Goal: Information Seeking & Learning: Learn about a topic

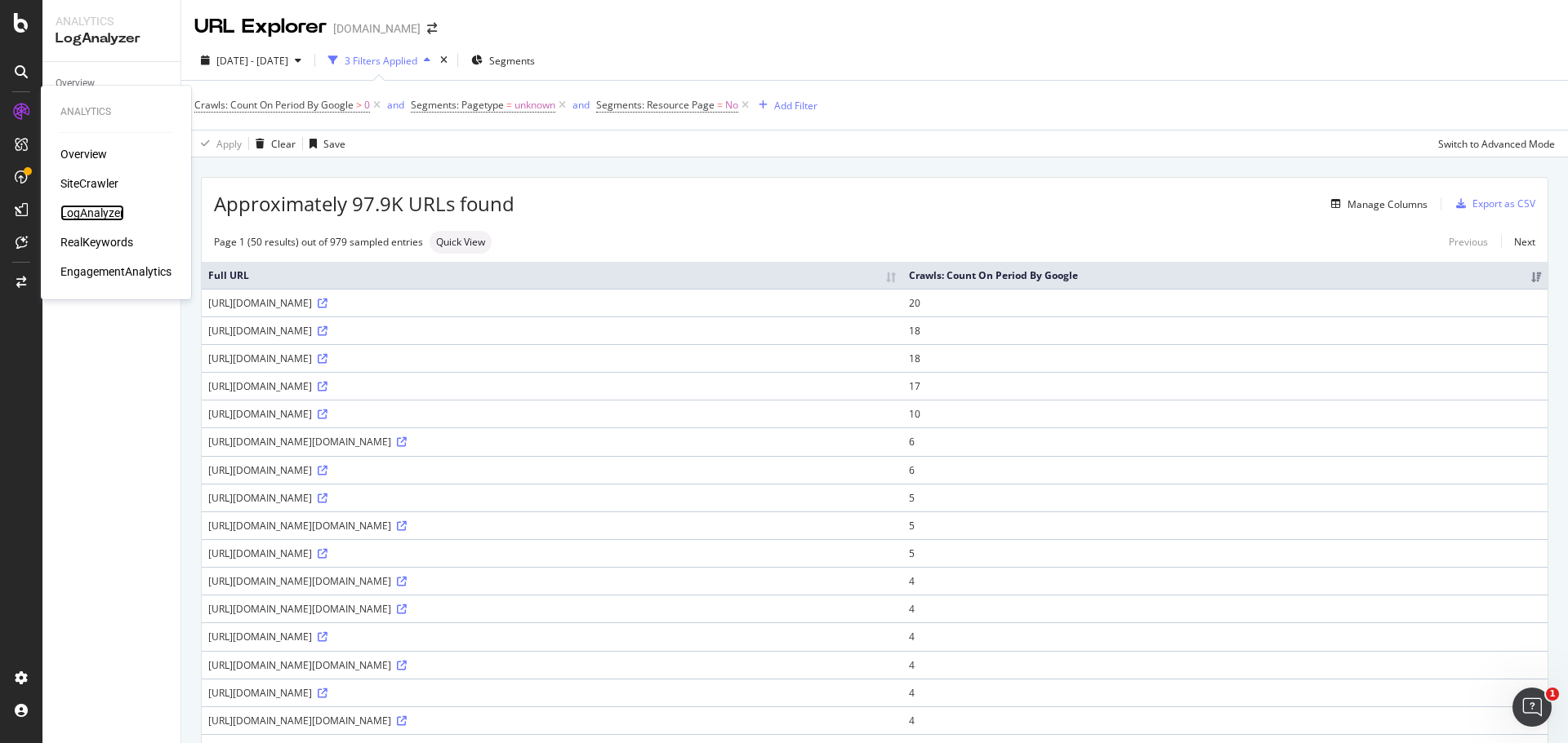
click at [89, 214] on div "LogAnalyzer" at bounding box center [92, 212] width 64 height 16
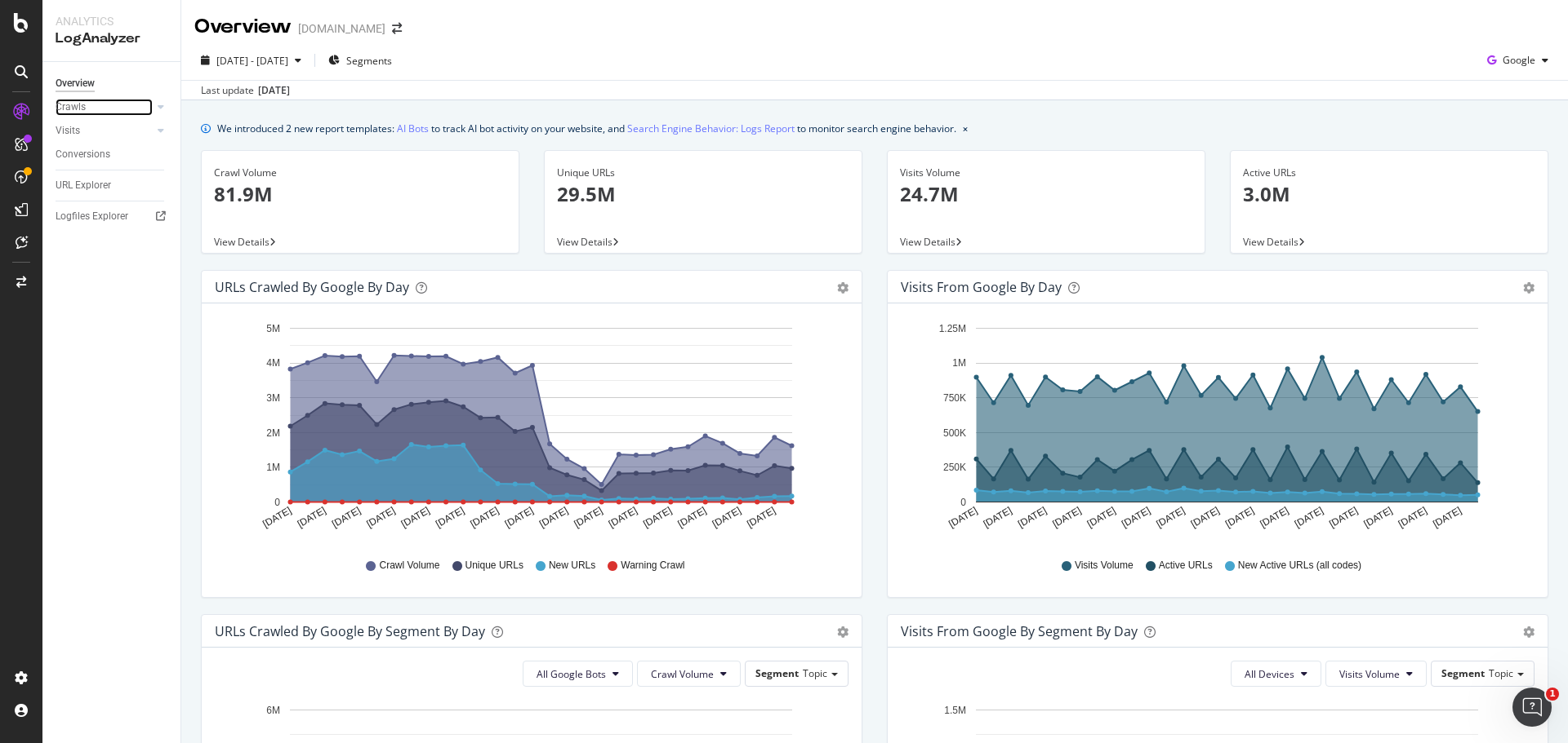
drag, startPoint x: 88, startPoint y: 106, endPoint x: 70, endPoint y: 130, distance: 30.0
click at [88, 105] on link "Crawls" at bounding box center [104, 107] width 97 height 17
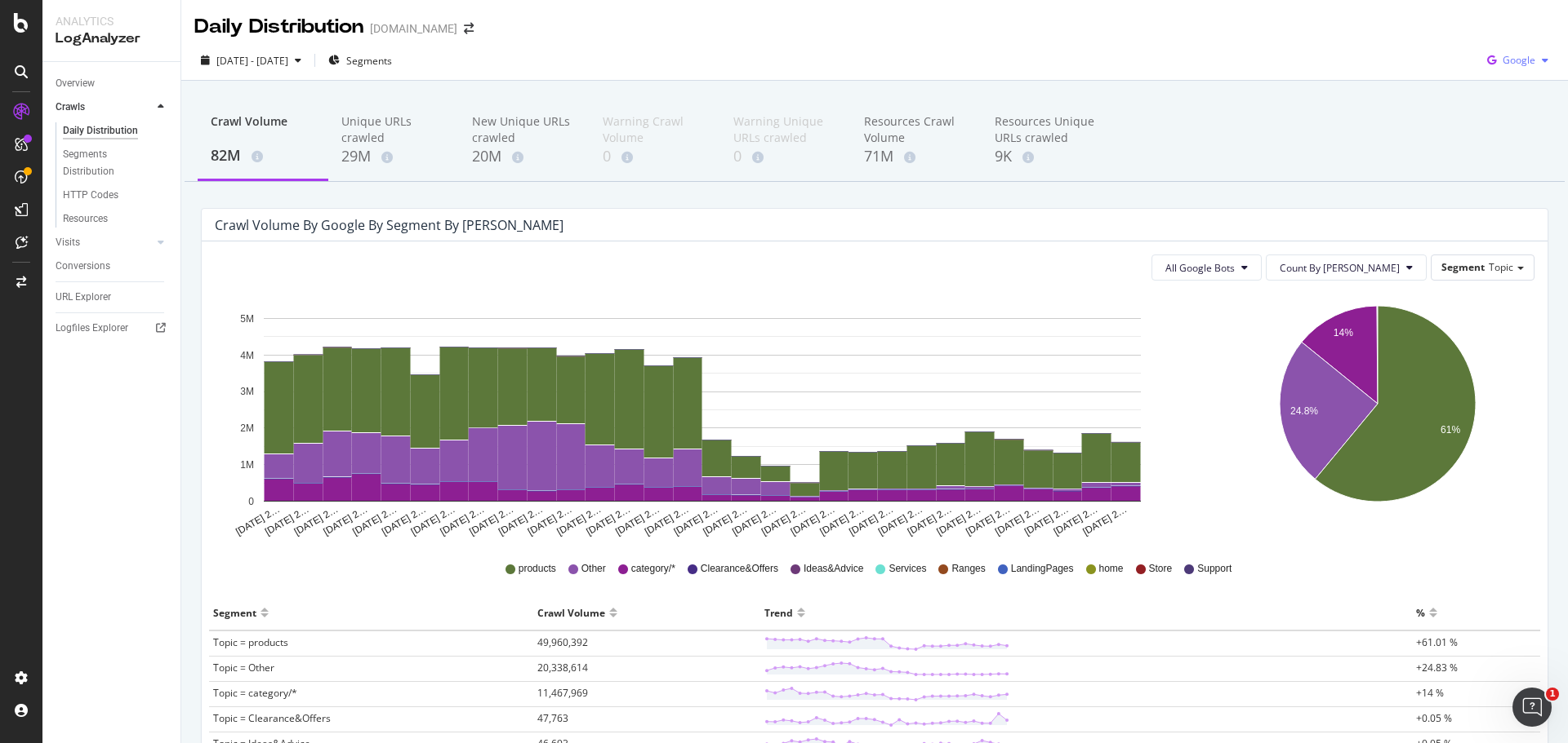
click at [1502, 59] on span "Google" at bounding box center [1519, 60] width 32 height 14
click at [1519, 153] on span "OpenAI" at bounding box center [1518, 153] width 61 height 14
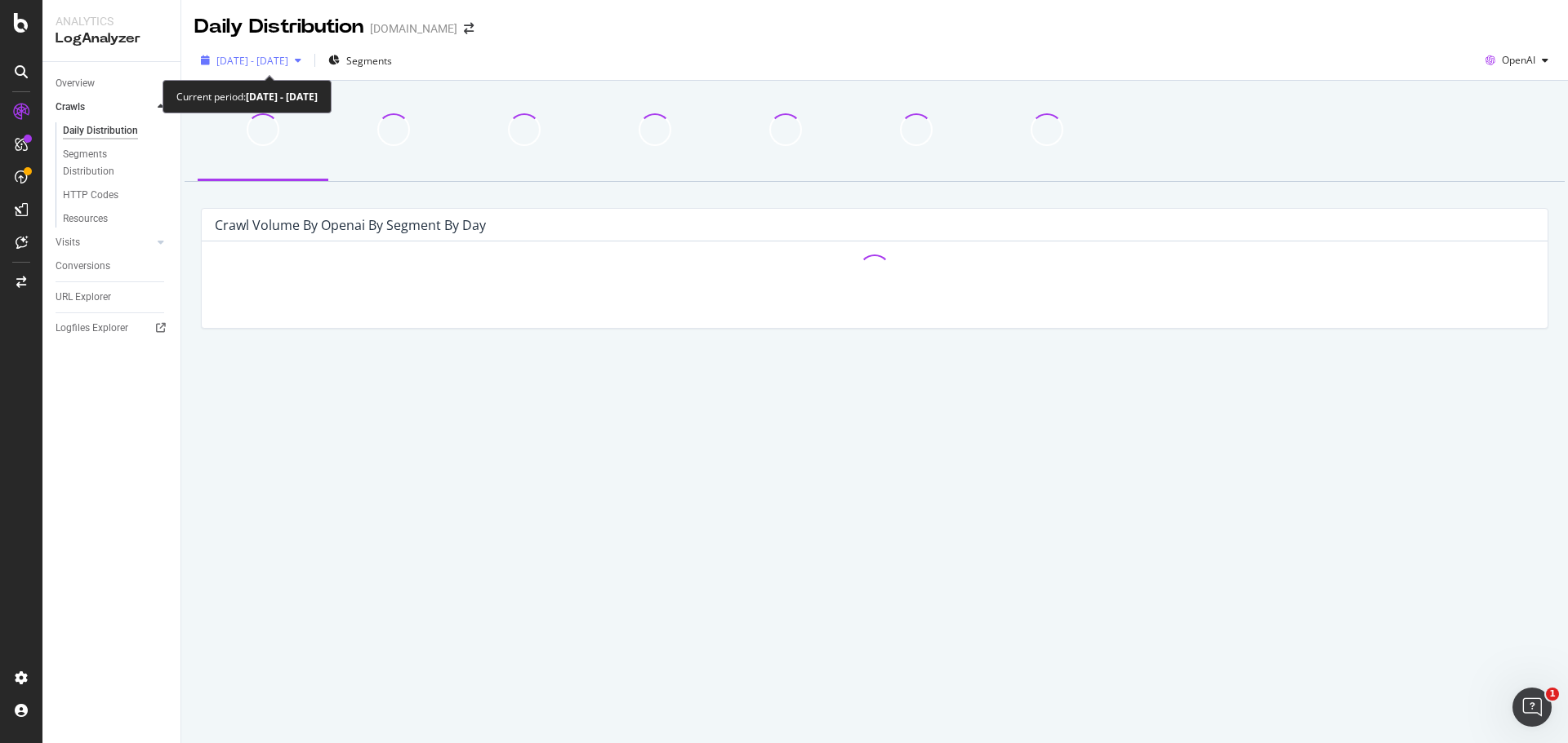
click at [254, 60] on span "2025 Aug. 5th - Sep. 3rd" at bounding box center [252, 60] width 72 height 14
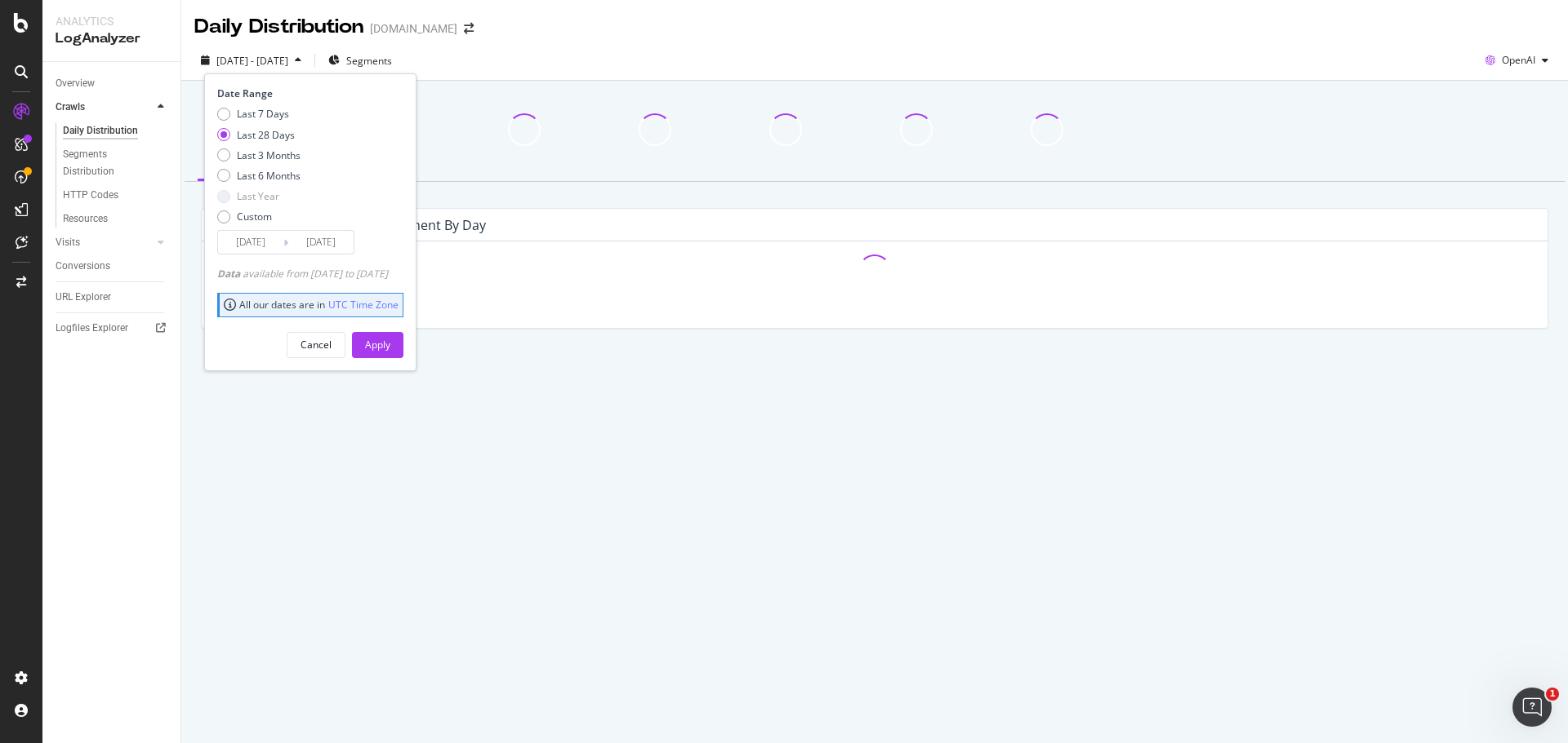
drag, startPoint x: 270, startPoint y: 172, endPoint x: 289, endPoint y: 195, distance: 29.8
click at [270, 171] on div "Last 6 Months" at bounding box center [269, 176] width 64 height 14
type input "2025/03/04"
click at [391, 340] on div "Apply" at bounding box center [378, 344] width 26 height 14
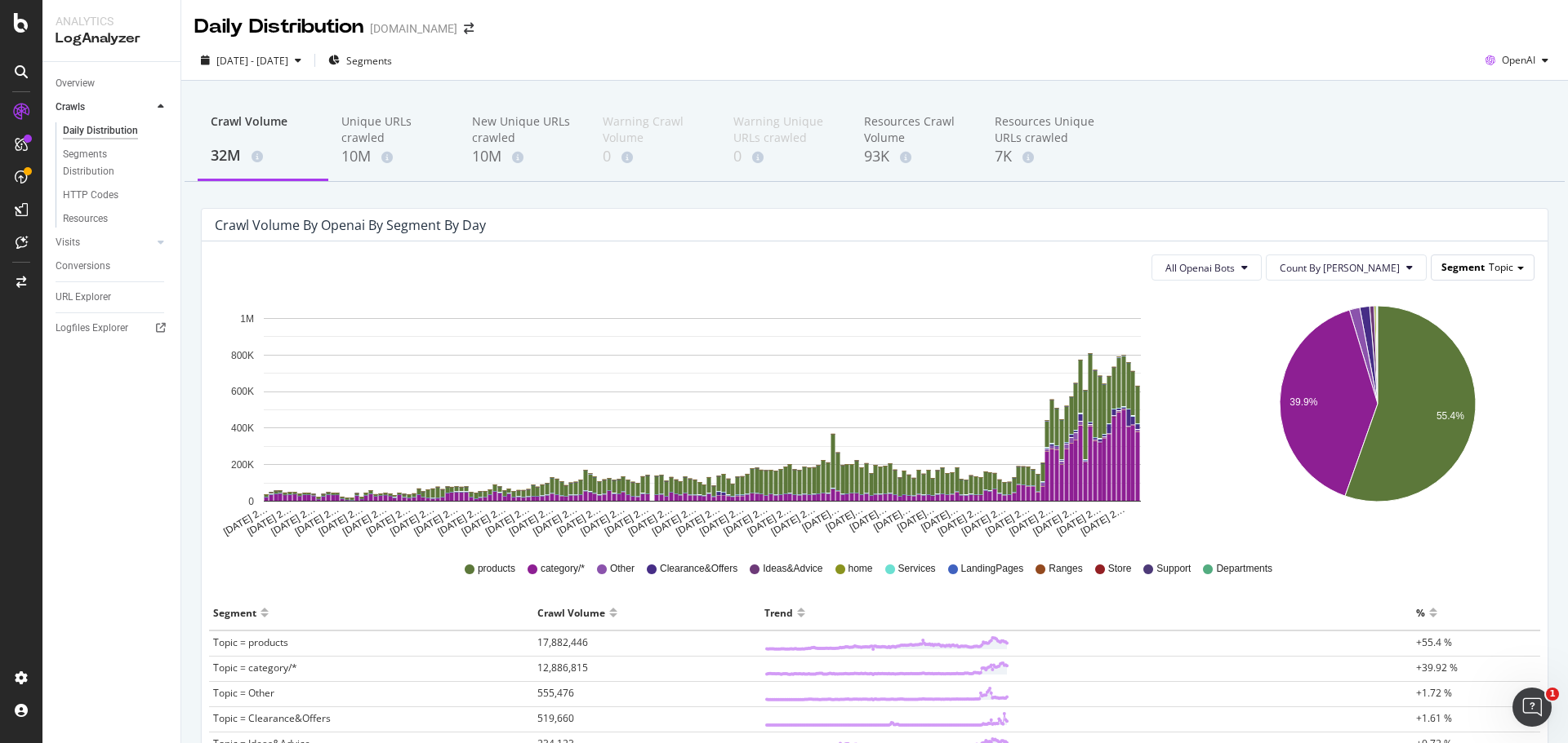
click at [1443, 278] on div "Segment Topic" at bounding box center [1483, 268] width 102 height 24
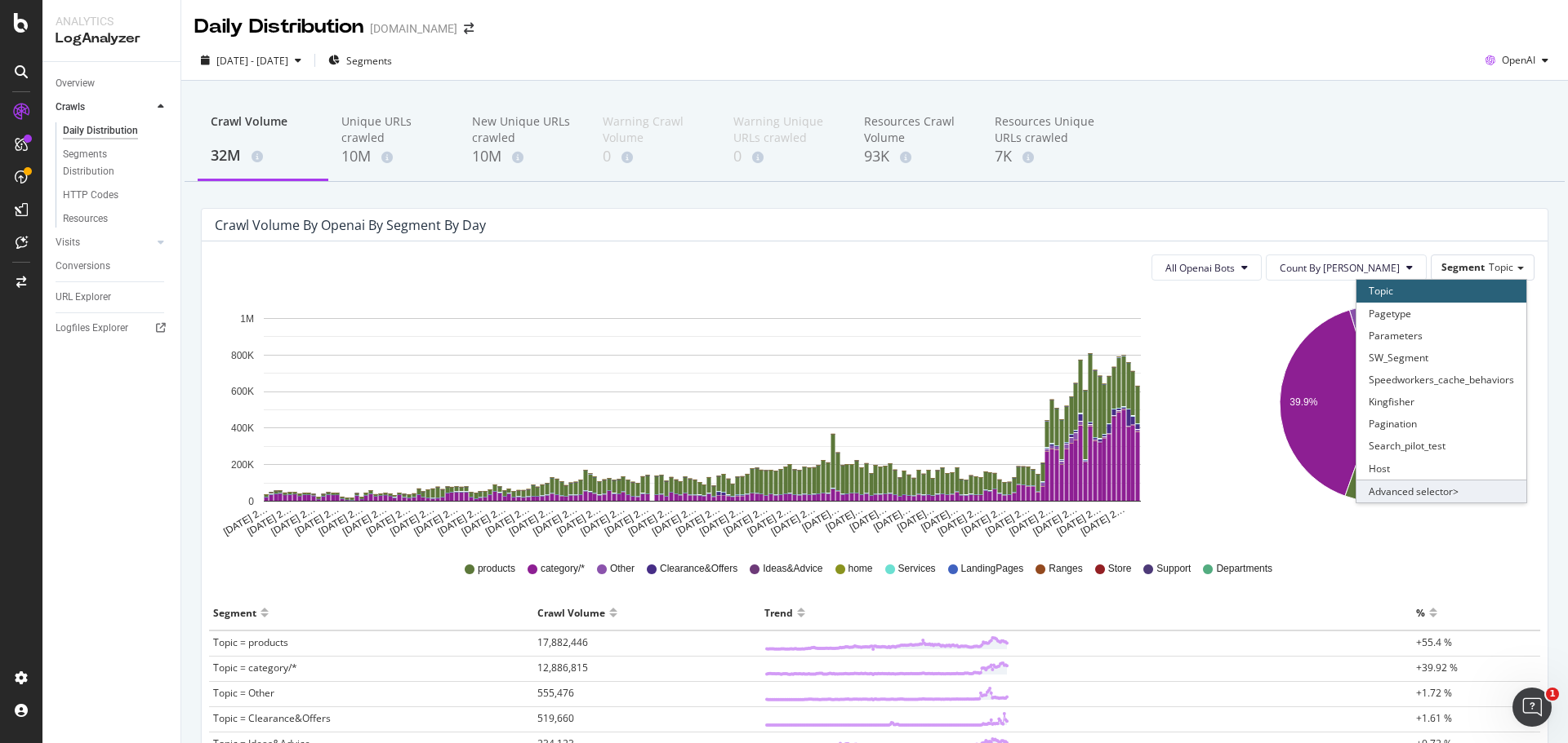
click at [1434, 491] on div "Advanced selector >" at bounding box center [1441, 491] width 170 height 23
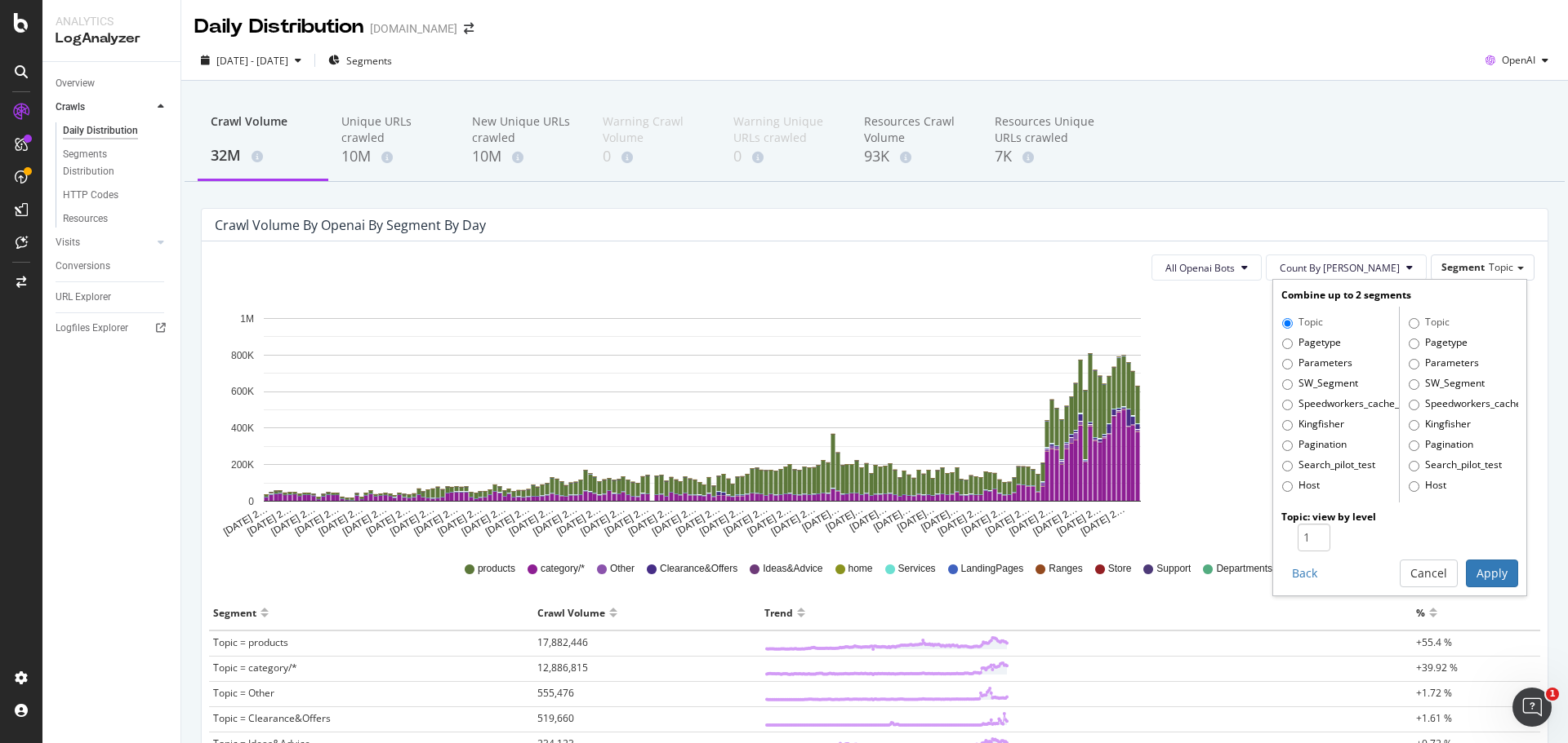
click at [1293, 348] on label "Pagetype" at bounding box center [1311, 343] width 59 height 16
click at [1293, 348] on input "Pagetype" at bounding box center [1287, 343] width 10 height 10
radio input "true"
radio input "false"
type input "2"
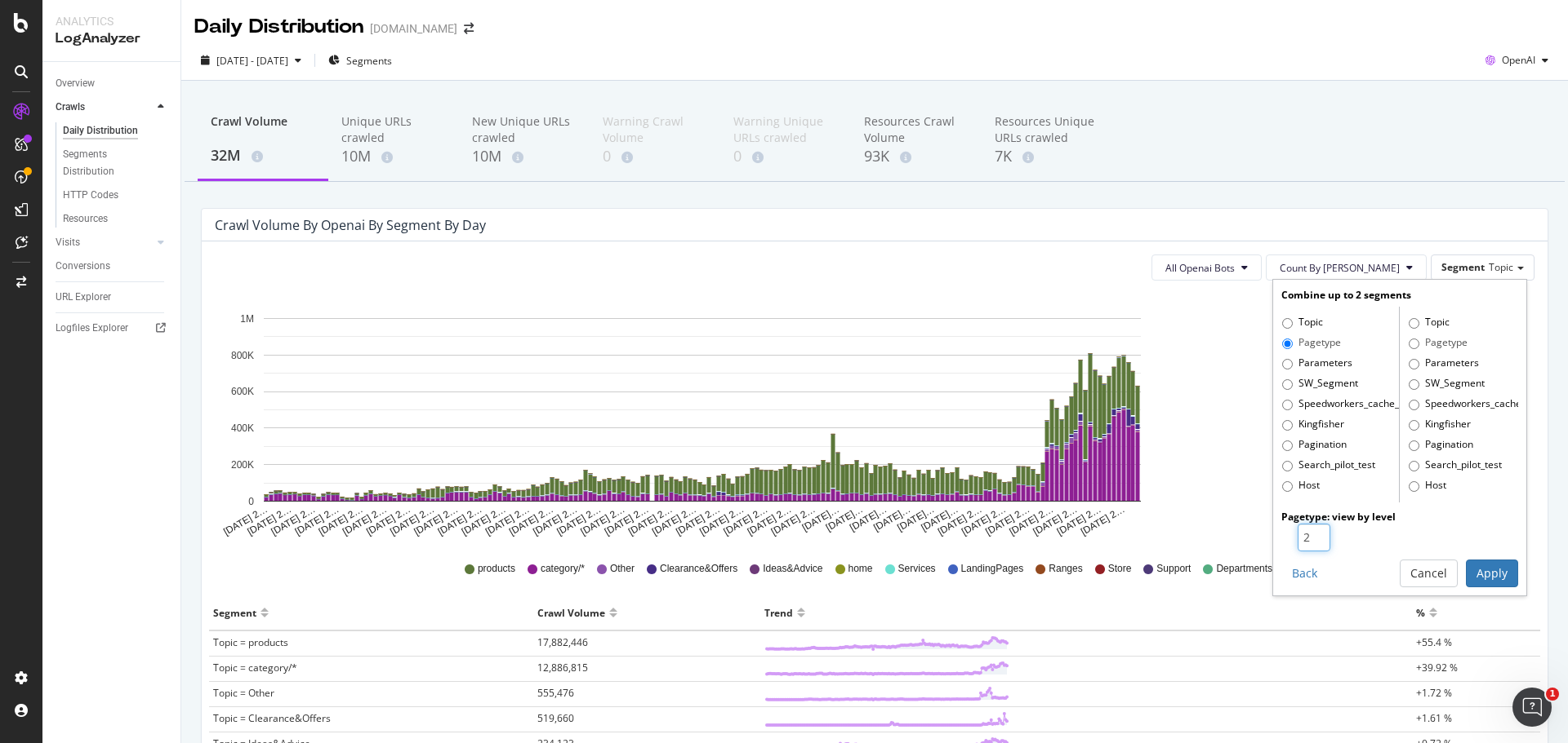
click at [1304, 530] on input "2" at bounding box center [1314, 538] width 32 height 28
click at [1493, 579] on button "Apply" at bounding box center [1491, 573] width 52 height 28
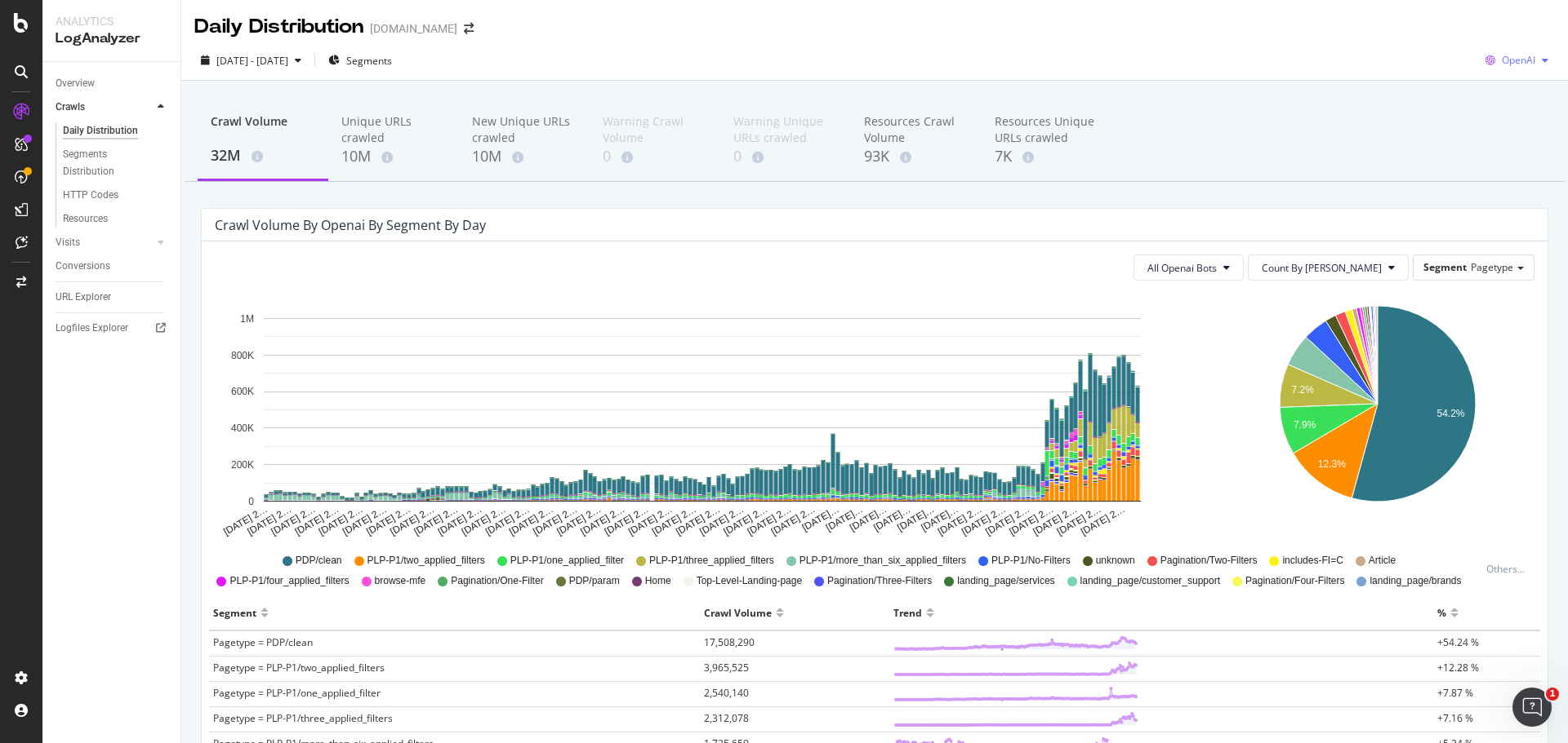
click at [1501, 65] on span "OpenAI" at bounding box center [1518, 60] width 33 height 14
click at [1465, 187] on icon at bounding box center [1471, 183] width 12 height 9
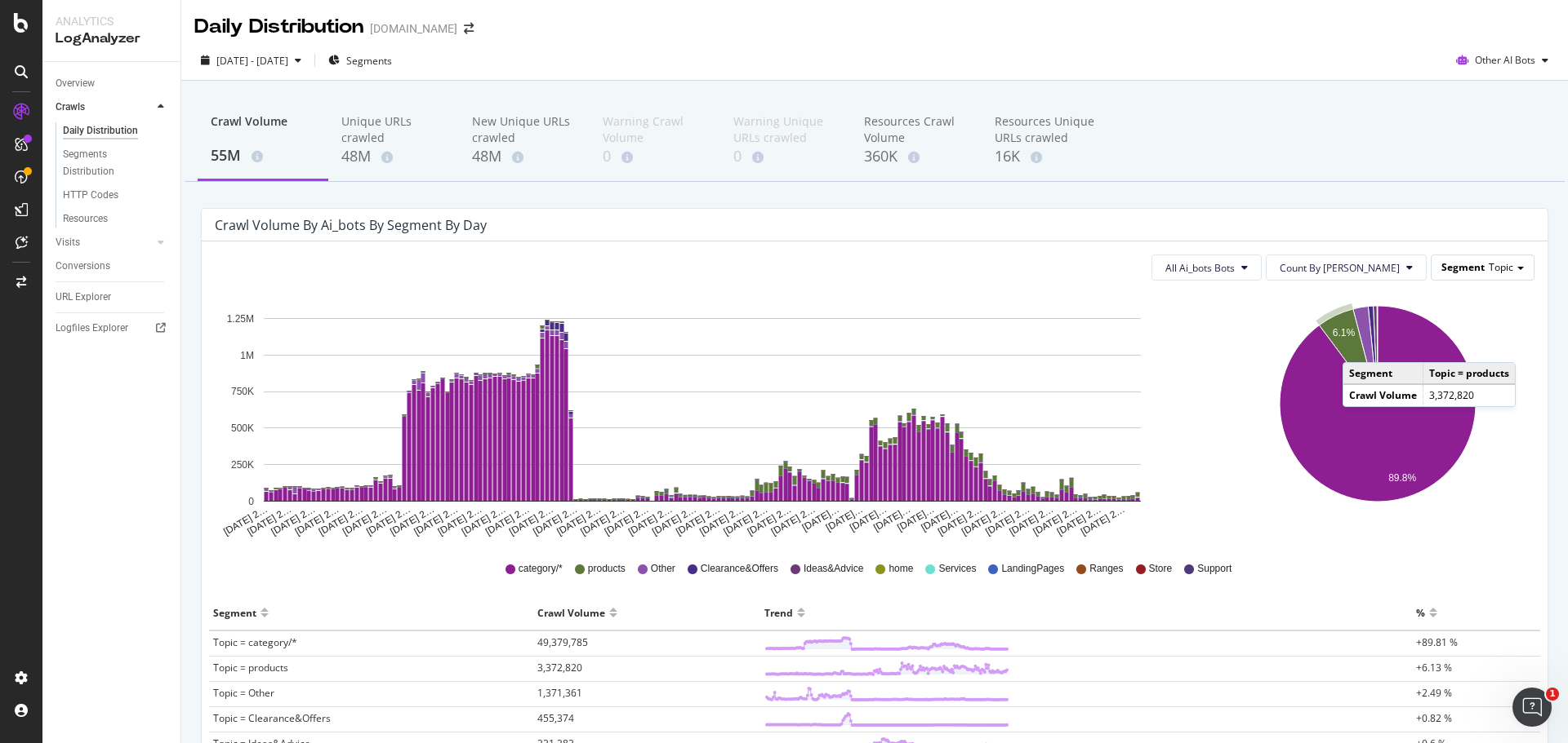
click at [1489, 267] on span "Topic" at bounding box center [1501, 267] width 25 height 14
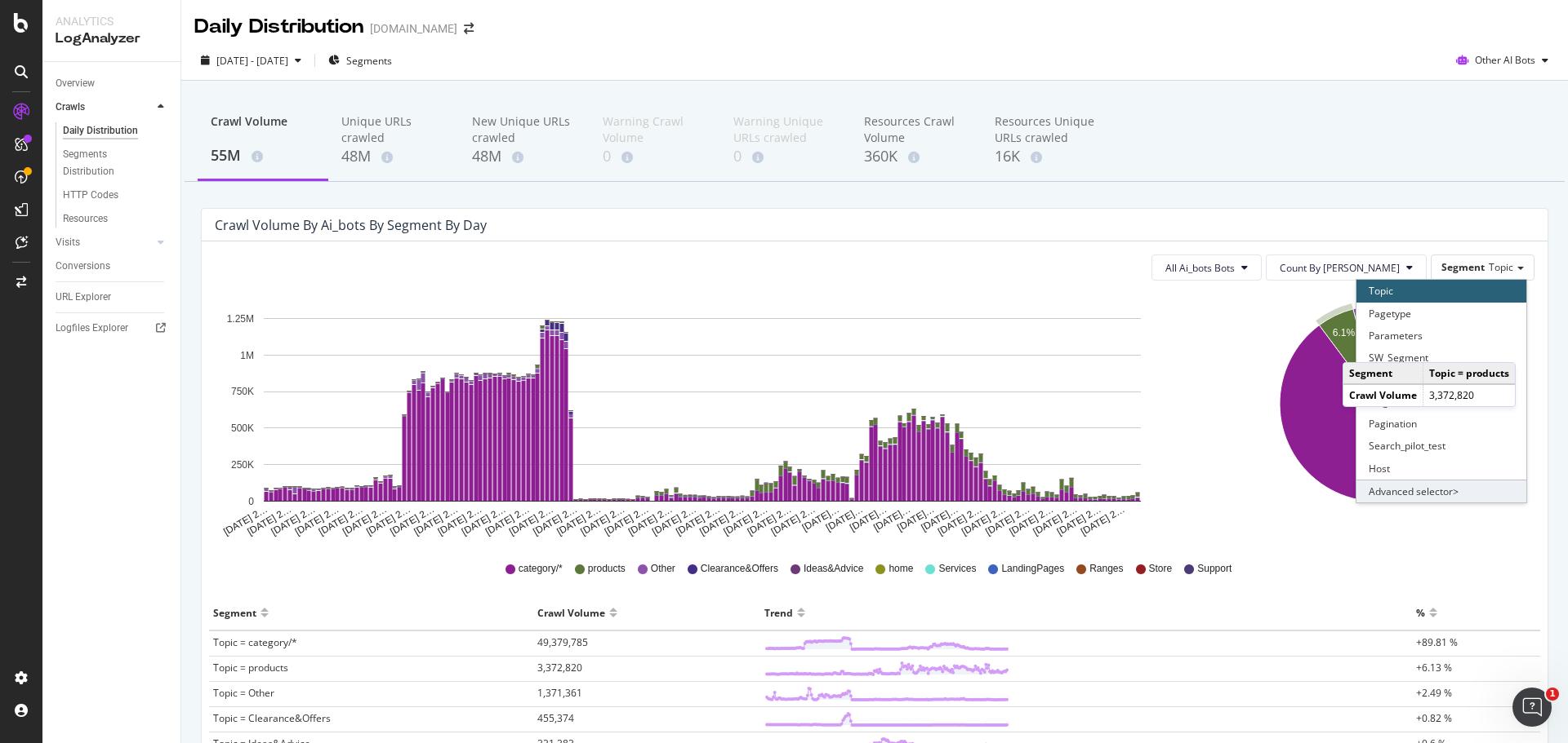
click at [1444, 495] on div "Advanced selector >" at bounding box center [1441, 491] width 170 height 23
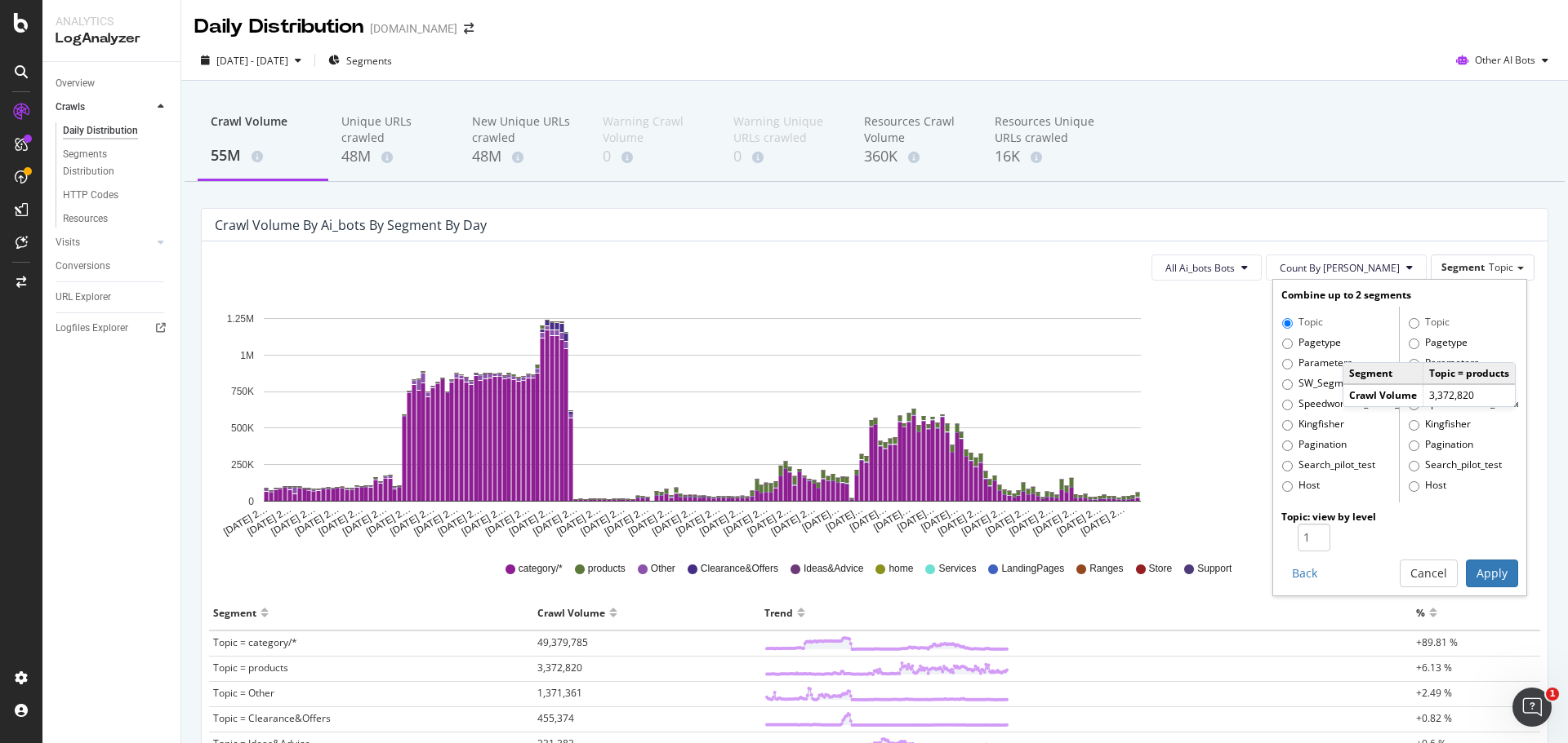
click at [1292, 365] on label "Parameters" at bounding box center [1316, 364] width 70 height 16
click at [1292, 365] on input "Parameters" at bounding box center [1287, 364] width 10 height 10
radio input "true"
radio input "false"
click at [1282, 353] on div "Topic Pagetype Parameters SW_Segment Speedworkers_cache_behaviors Kingfisher Pa…" at bounding box center [1339, 405] width 119 height 196
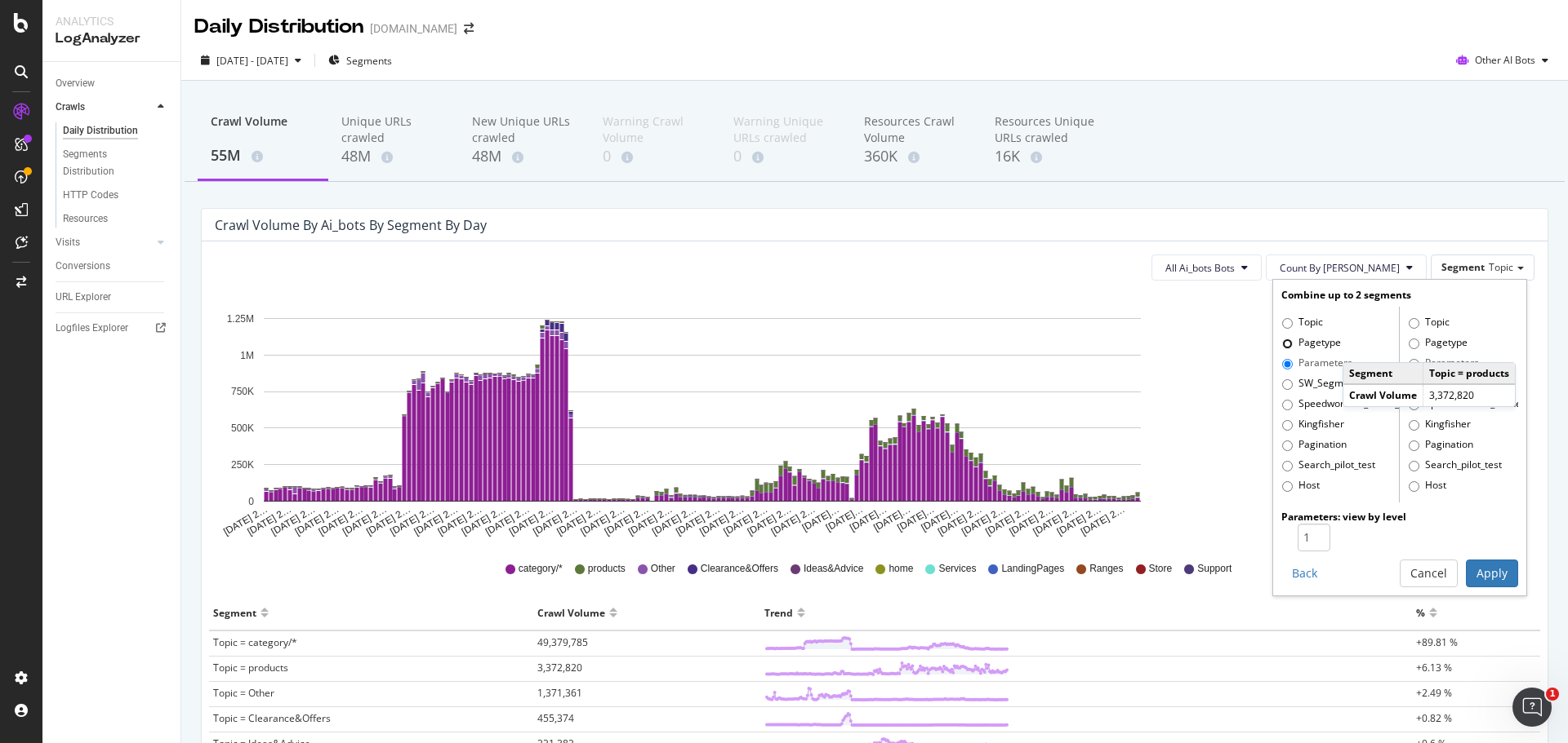
click at [1282, 345] on input "Pagetype" at bounding box center [1287, 343] width 10 height 10
radio input "true"
radio input "false"
type input "2"
click at [1308, 533] on input "2" at bounding box center [1314, 538] width 32 height 28
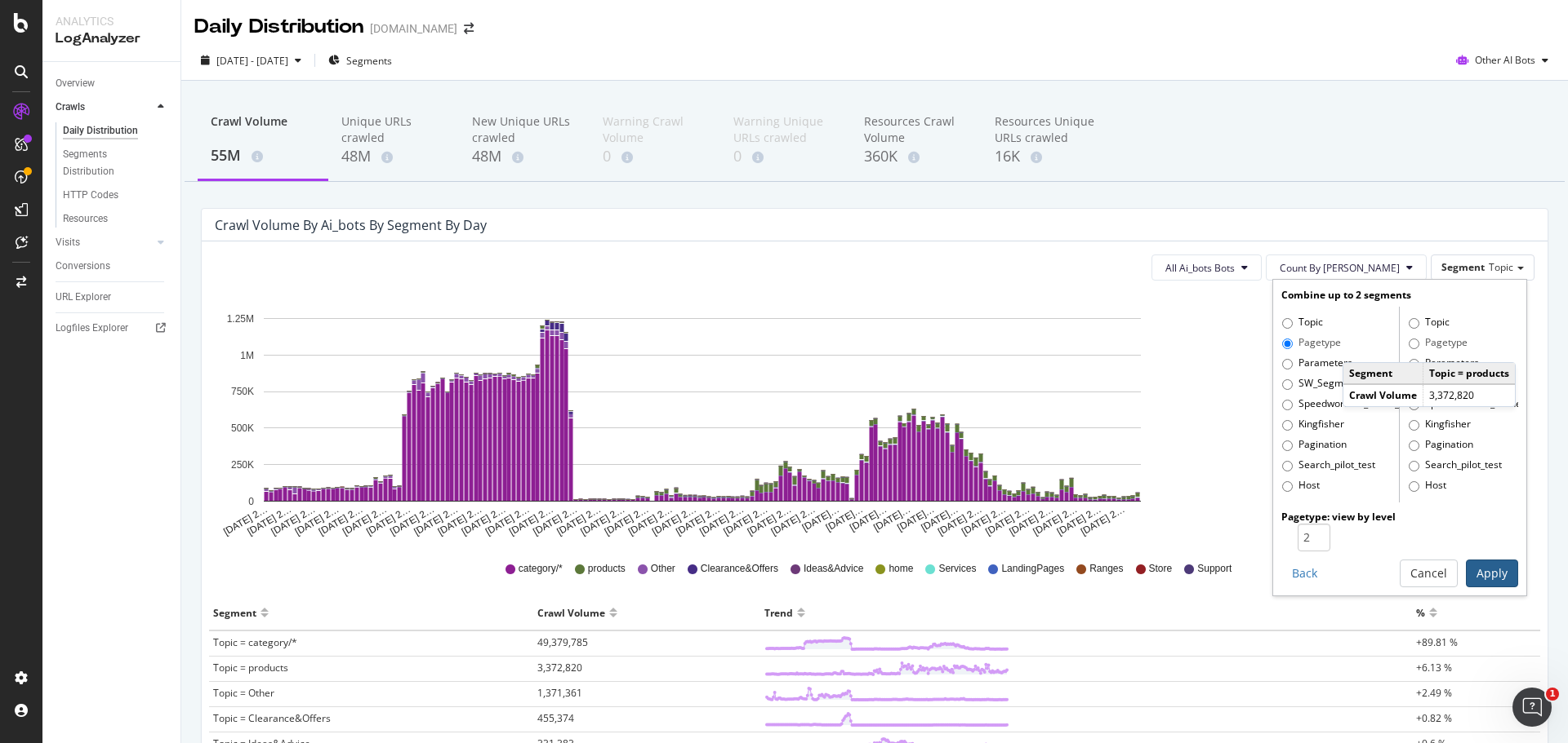
click at [1489, 567] on button "Apply" at bounding box center [1491, 573] width 52 height 28
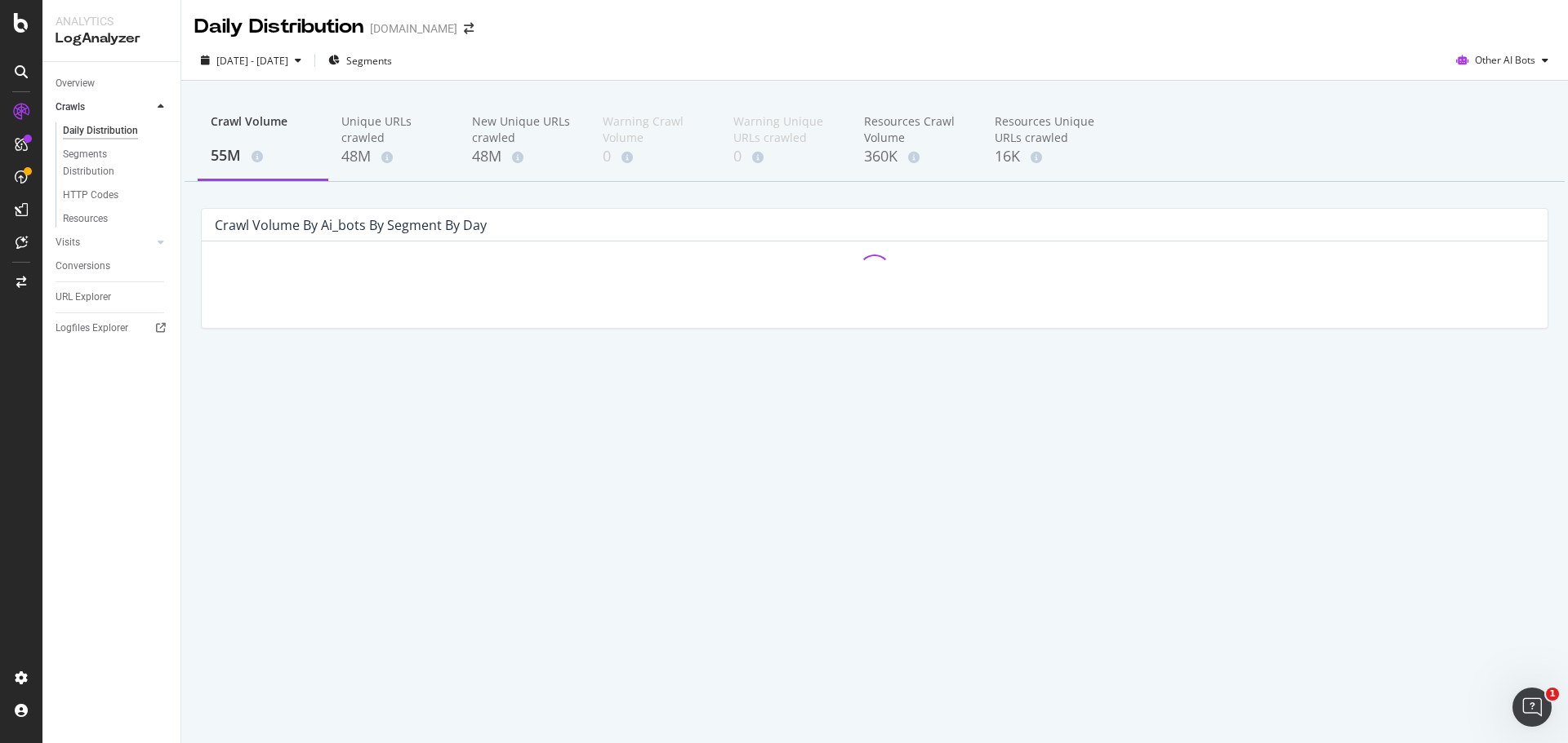
click at [1222, 107] on div "Crawl Volume 55M Unique URLs crawled 48M New Unique URLs crawled 48M Warning Cr…" at bounding box center [874, 141] width 1380 height 82
